Goal: Task Accomplishment & Management: Use online tool/utility

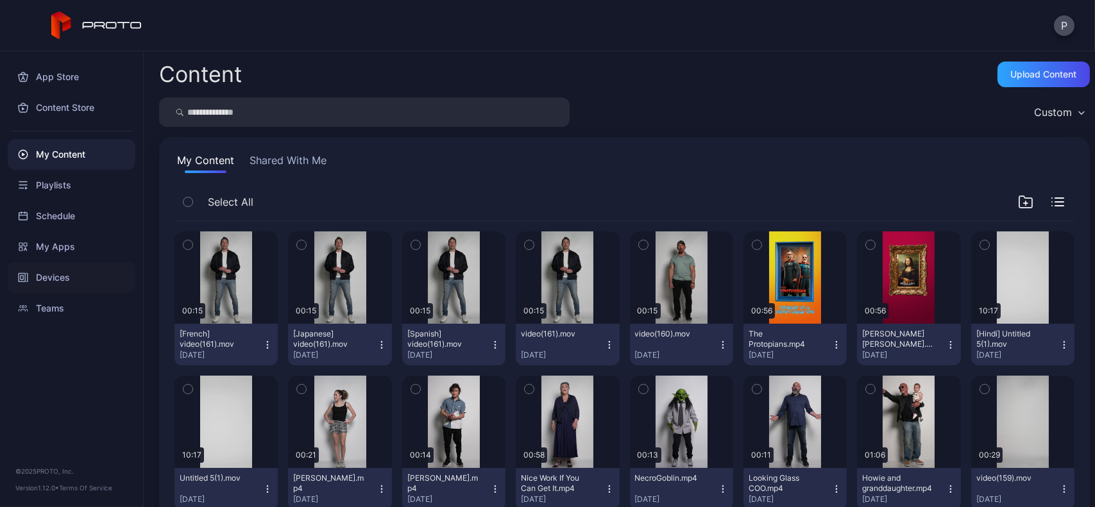
click at [64, 266] on div "Devices" at bounding box center [72, 277] width 128 height 31
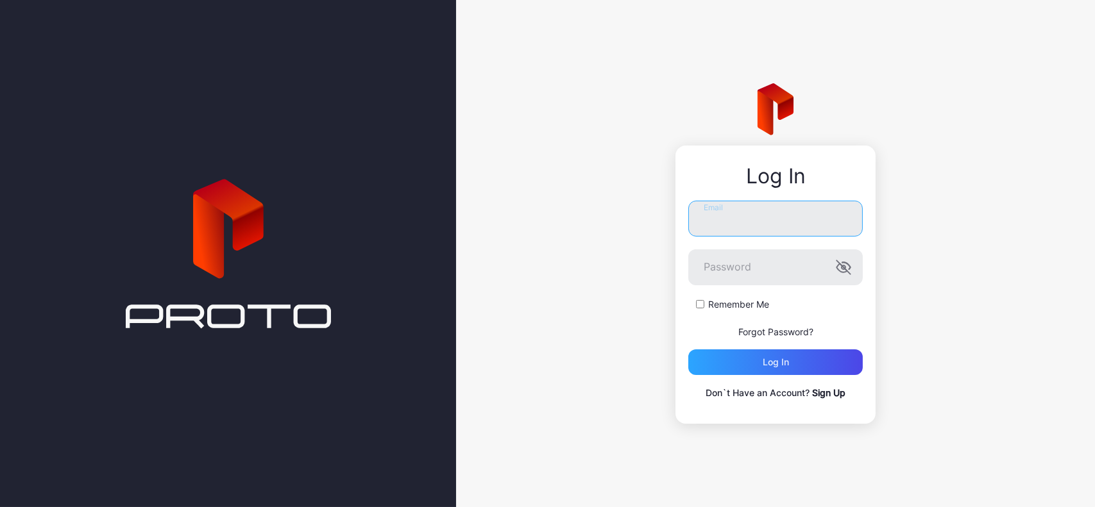
type input "**********"
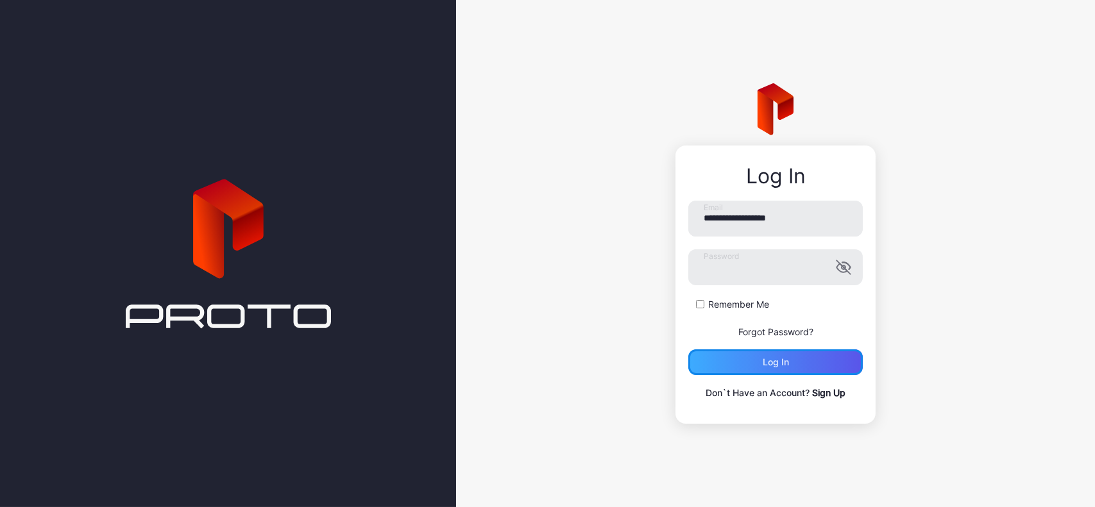
click at [757, 360] on div "Log in" at bounding box center [775, 362] width 174 height 26
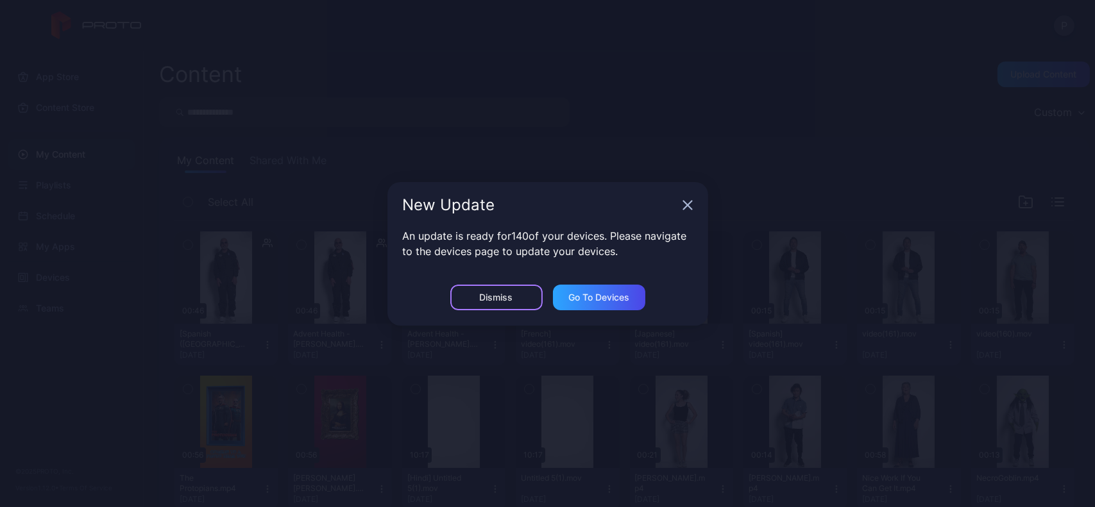
click at [459, 301] on div "Dismiss" at bounding box center [496, 298] width 92 height 26
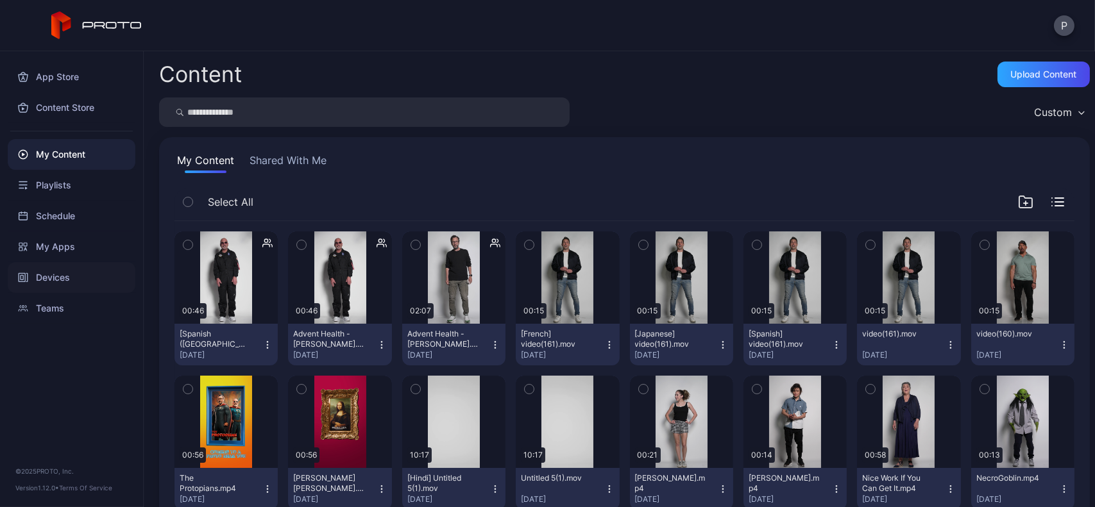
click at [95, 285] on div "Devices" at bounding box center [72, 277] width 128 height 31
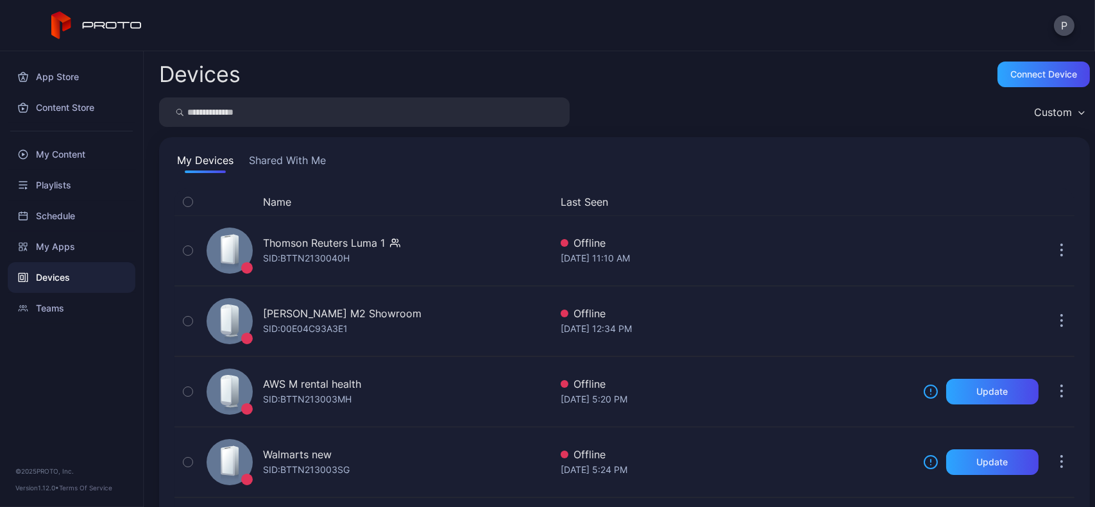
click at [349, 107] on input "search" at bounding box center [364, 111] width 410 height 29
type input "*******"
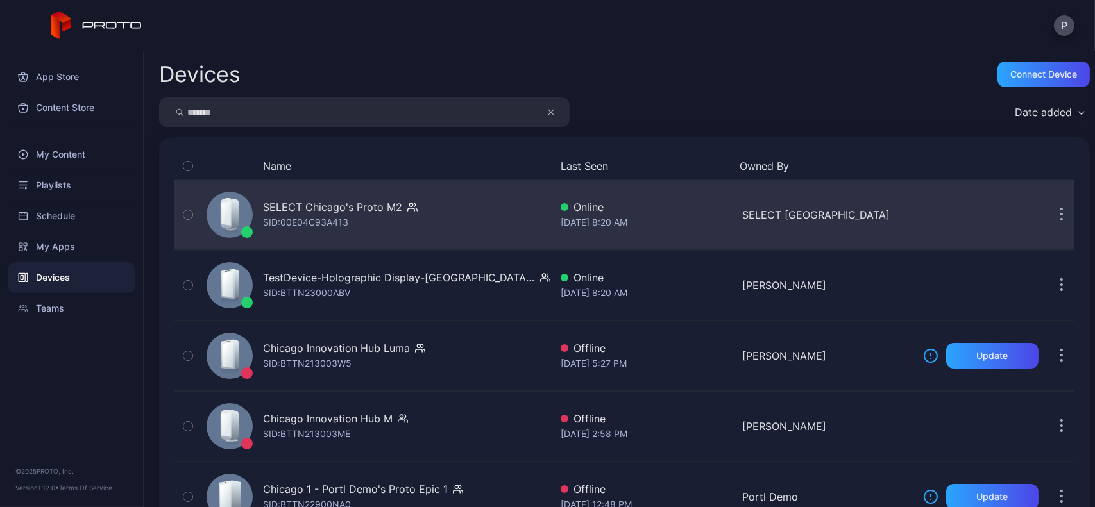
click at [464, 194] on div "SELECT Chicago's Proto M2 SID: 00E04C93A413" at bounding box center [375, 215] width 349 height 64
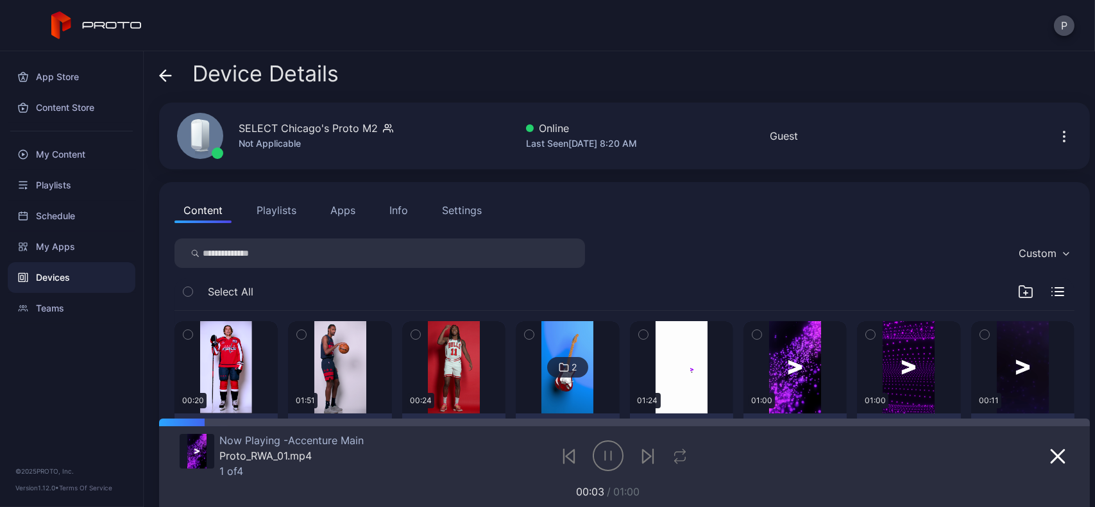
click at [350, 209] on button "Apps" at bounding box center [342, 210] width 43 height 26
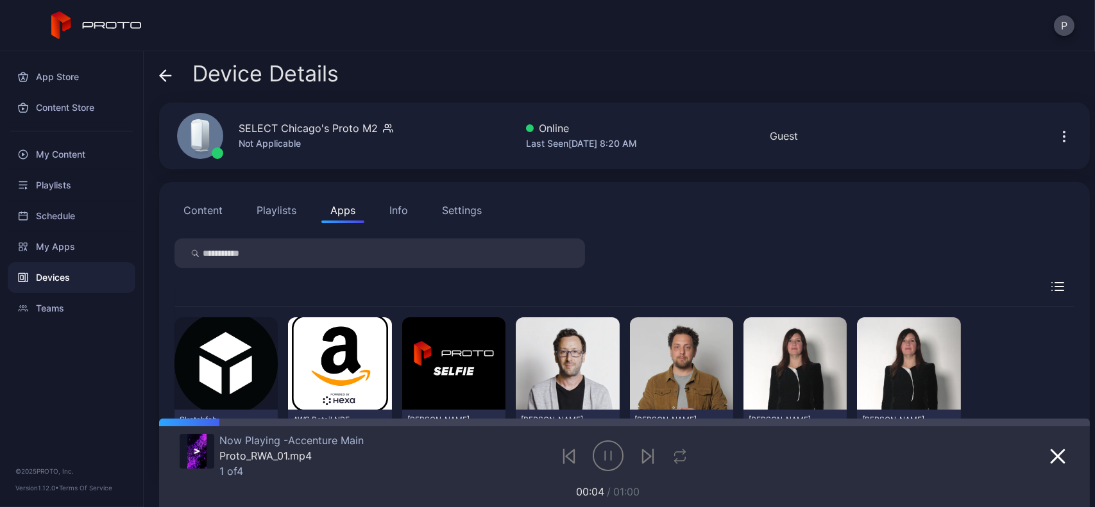
scroll to position [69, 0]
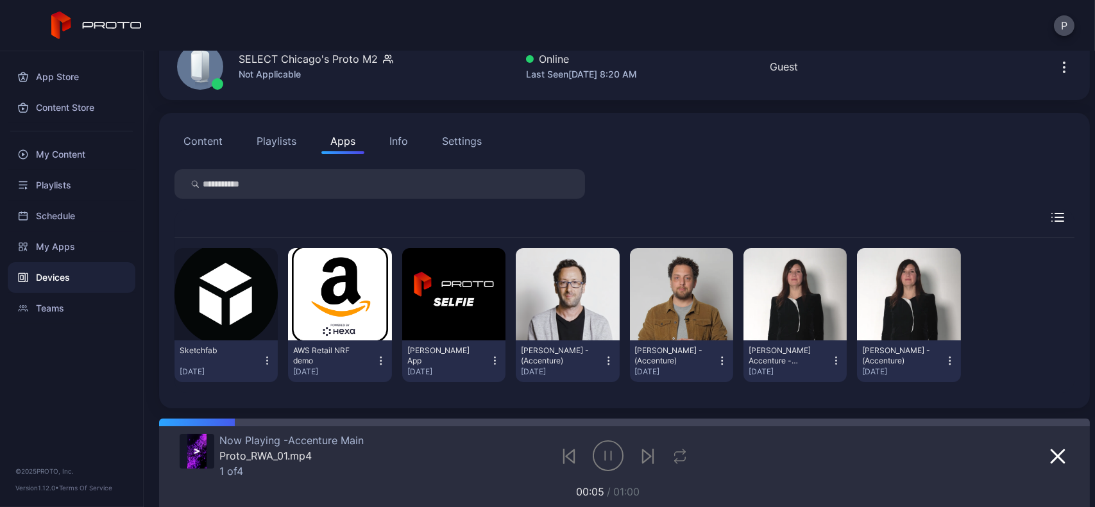
click at [202, 133] on button "Content" at bounding box center [202, 141] width 57 height 26
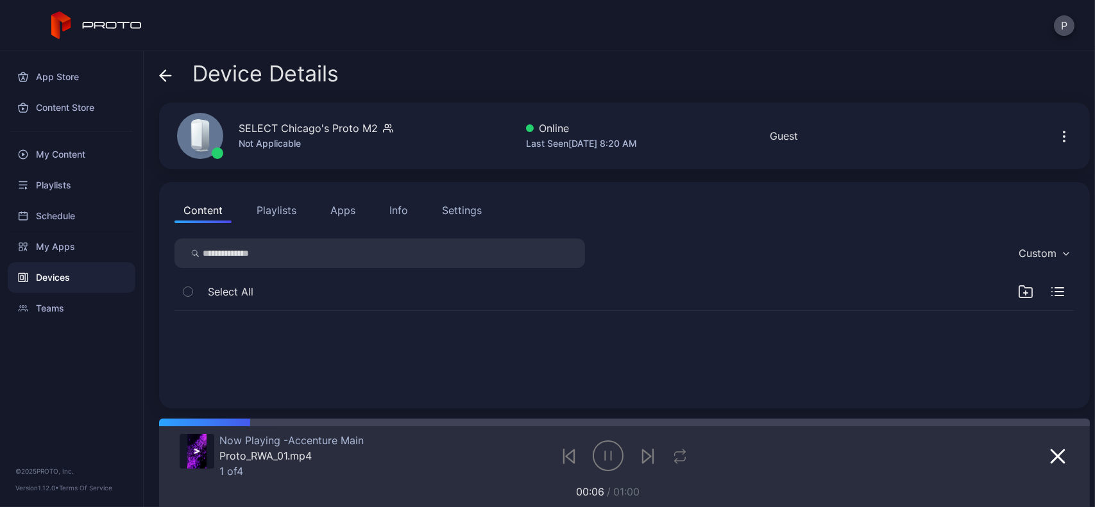
scroll to position [0, 0]
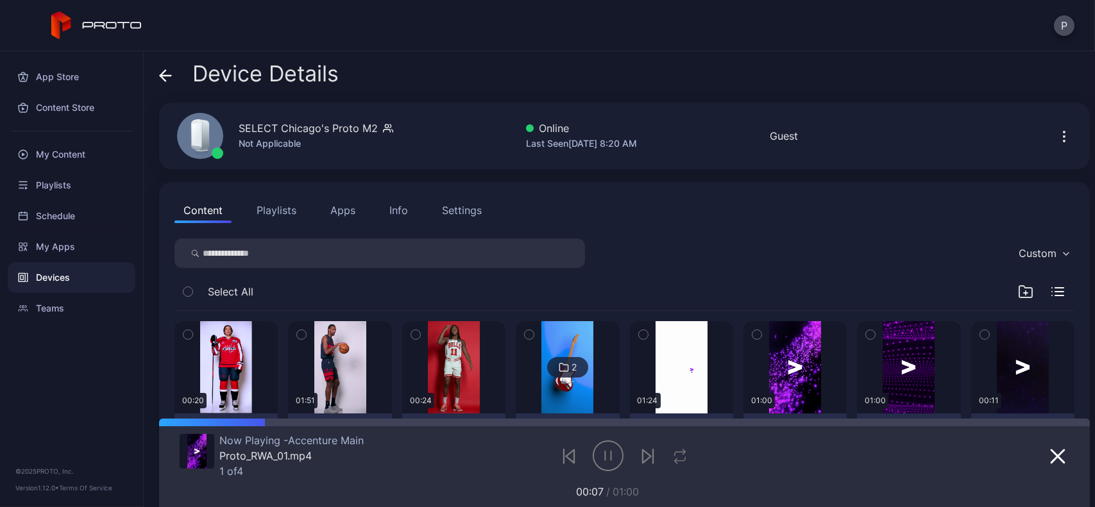
click at [78, 266] on div "Devices" at bounding box center [72, 277] width 128 height 31
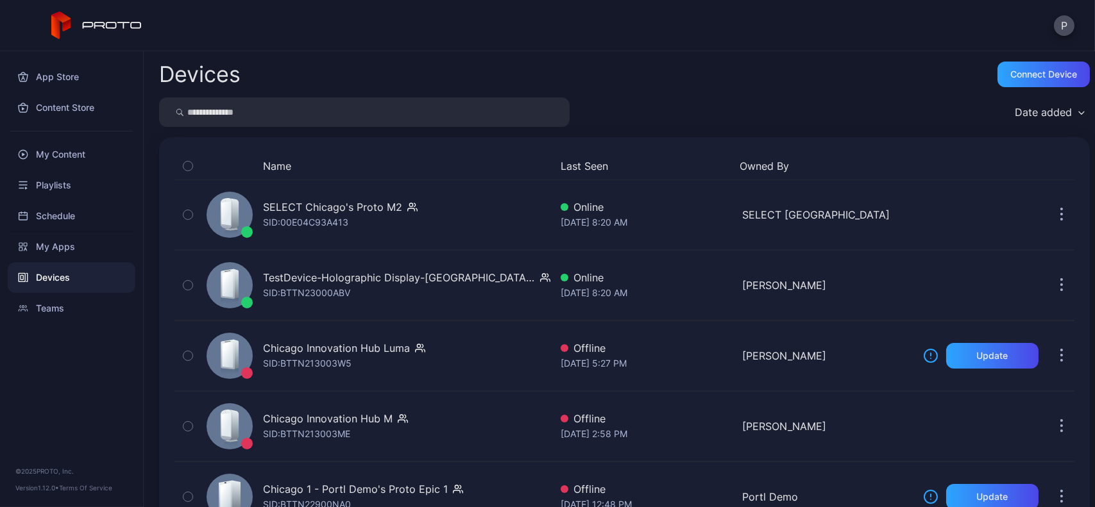
click at [337, 109] on input "search" at bounding box center [364, 111] width 410 height 29
type input "*******"
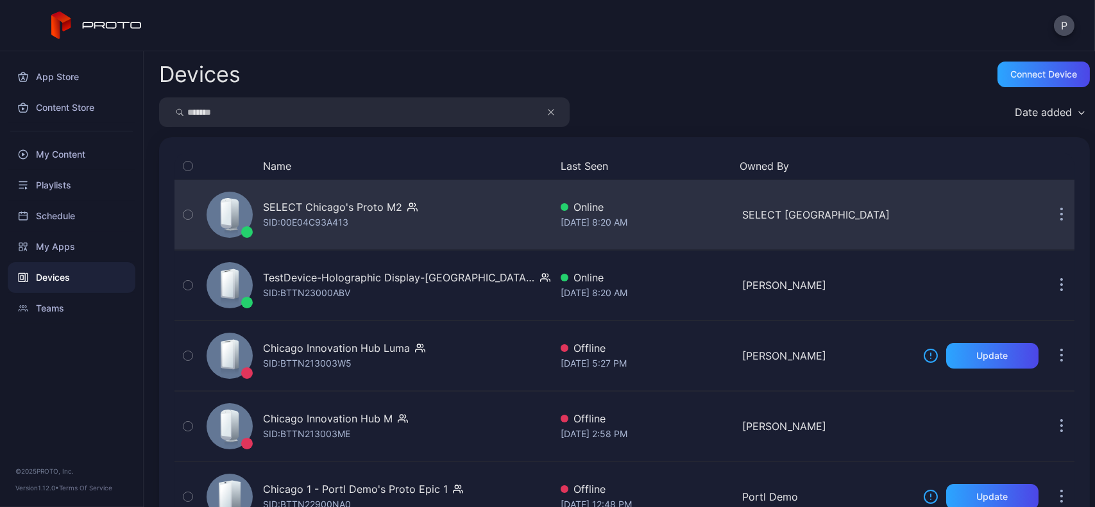
scroll to position [49, 0]
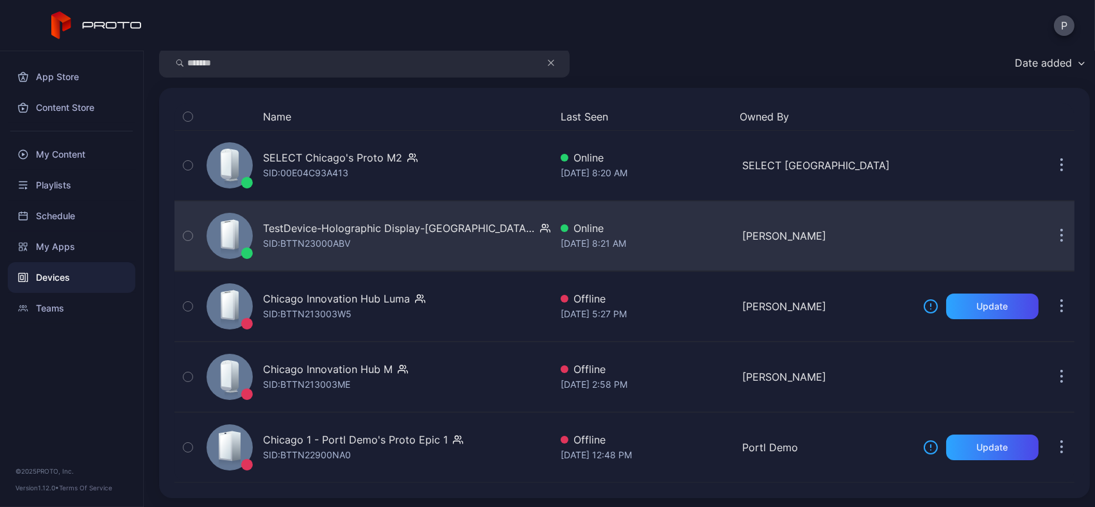
click at [438, 237] on div "TestDevice-Holographic Display-[GEOGRAPHIC_DATA]-500West-Showcase SID: BTTN2300…" at bounding box center [406, 236] width 287 height 31
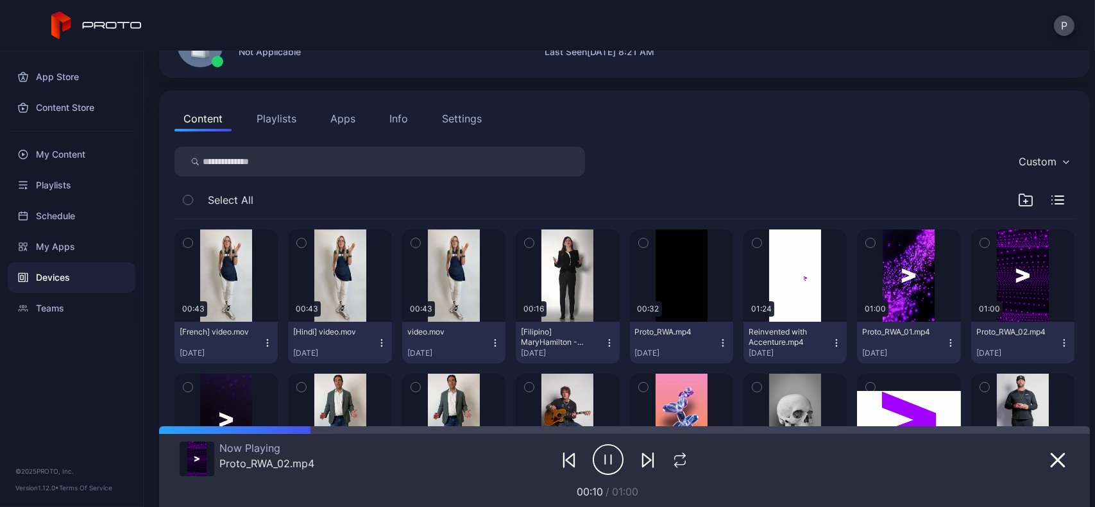
scroll to position [65, 0]
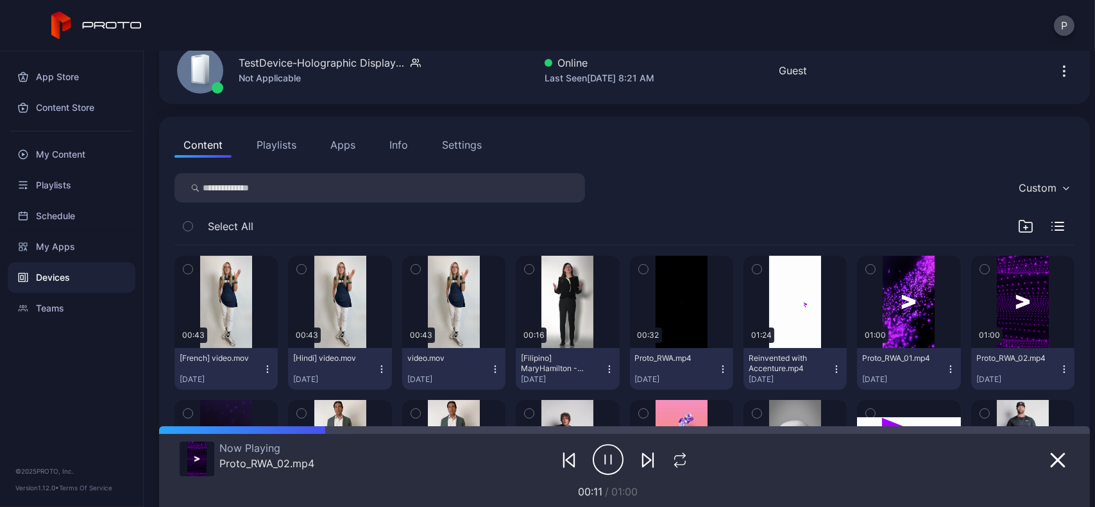
click at [348, 154] on button "Apps" at bounding box center [342, 145] width 43 height 26
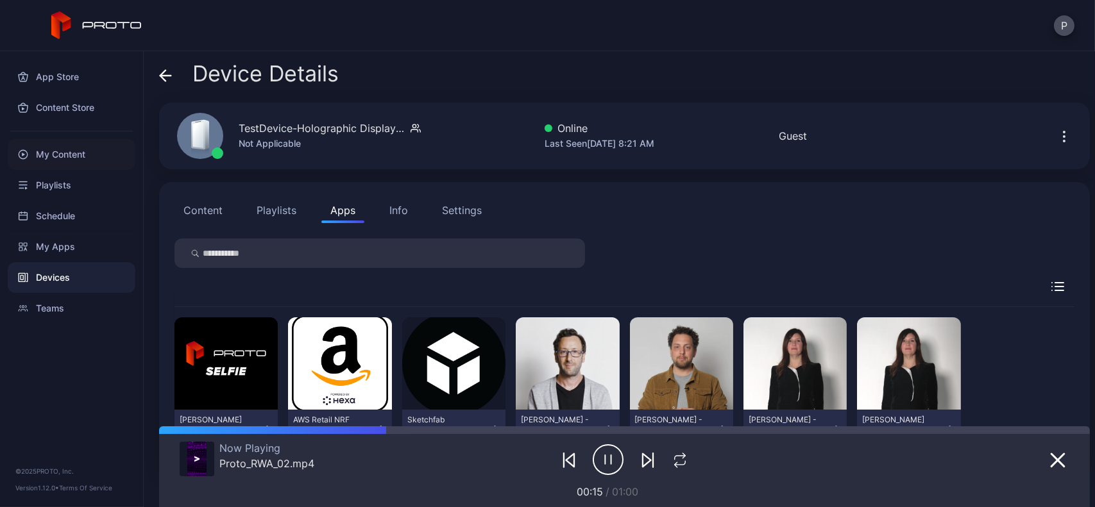
click at [64, 152] on div "My Content" at bounding box center [72, 154] width 128 height 31
